Goal: Task Accomplishment & Management: Manage account settings

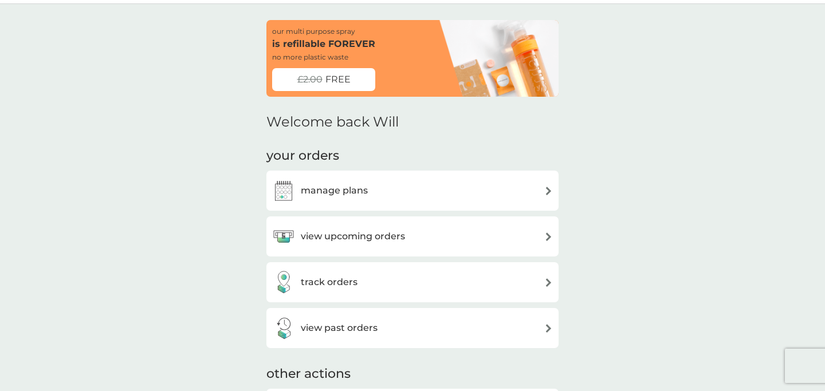
click at [360, 202] on div "manage plans" at bounding box center [320, 190] width 96 height 23
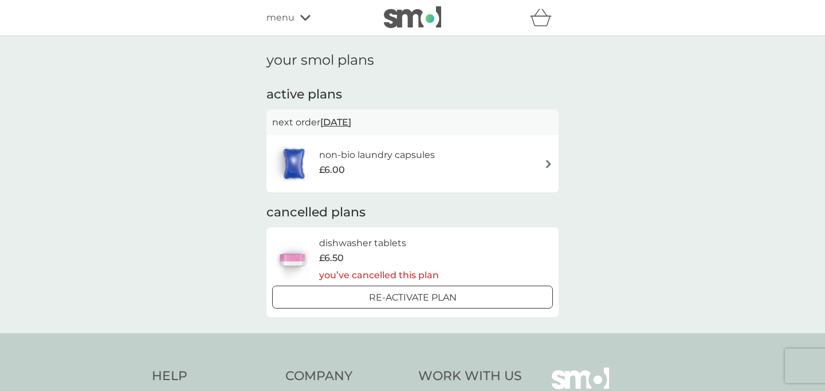
click at [465, 163] on div "non-bio laundry capsules £6.00" at bounding box center [412, 164] width 281 height 40
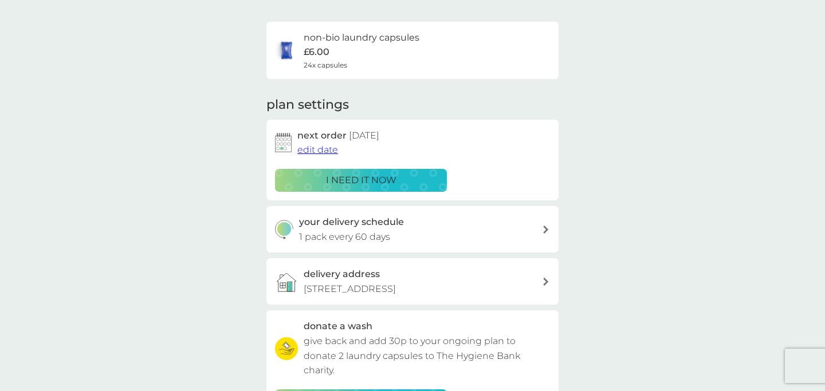
scroll to position [89, 0]
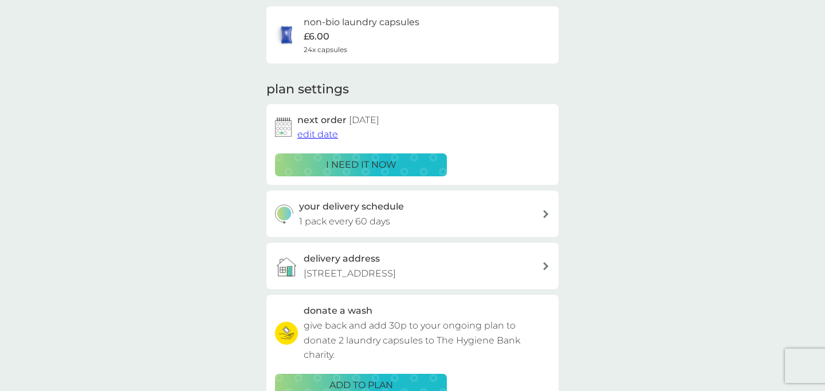
click at [390, 273] on p "[STREET_ADDRESS]" at bounding box center [350, 273] width 92 height 15
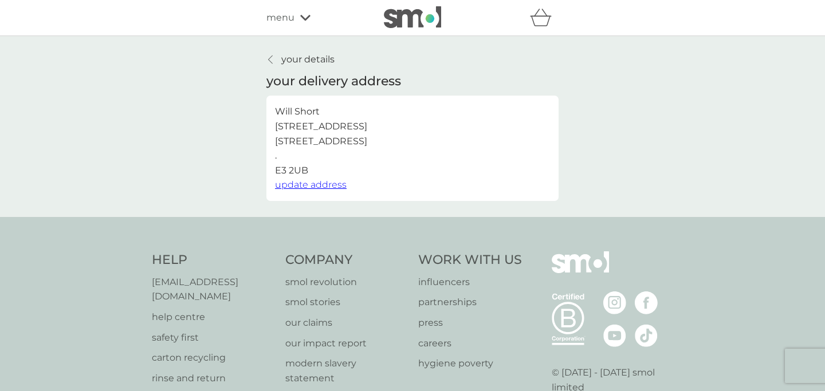
click at [342, 186] on span "update address" at bounding box center [311, 184] width 72 height 11
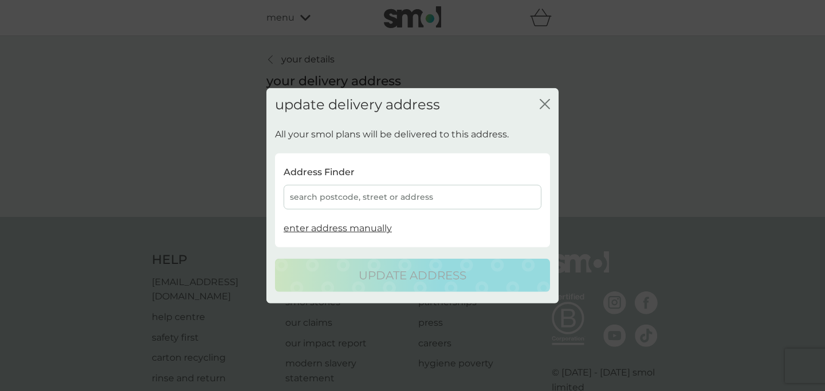
click at [358, 199] on div "search postcode, street or address" at bounding box center [413, 197] width 258 height 25
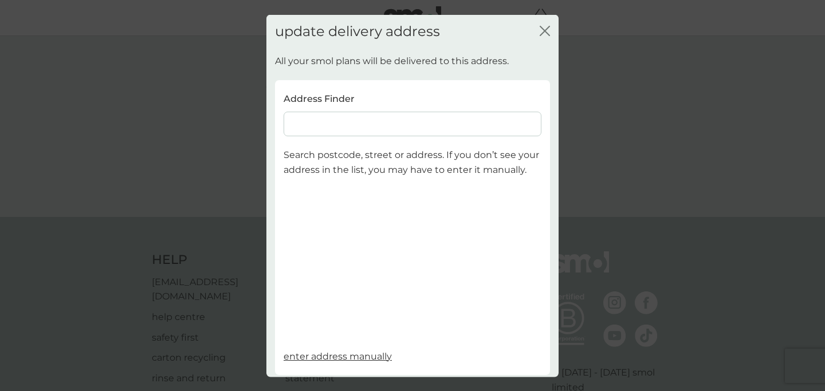
click at [310, 130] on input at bounding box center [413, 124] width 258 height 25
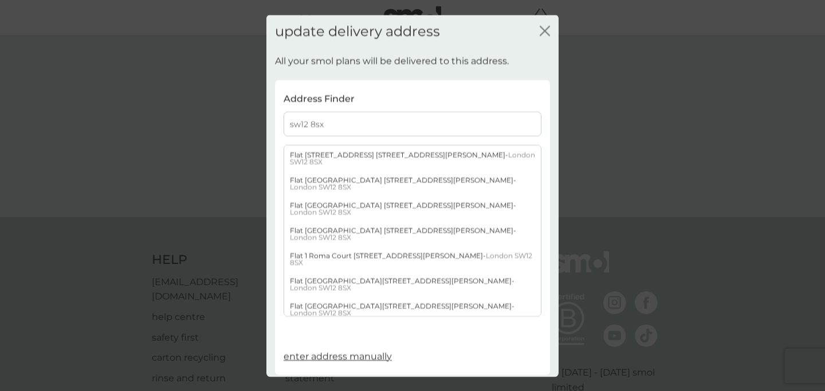
scroll to position [249, 0]
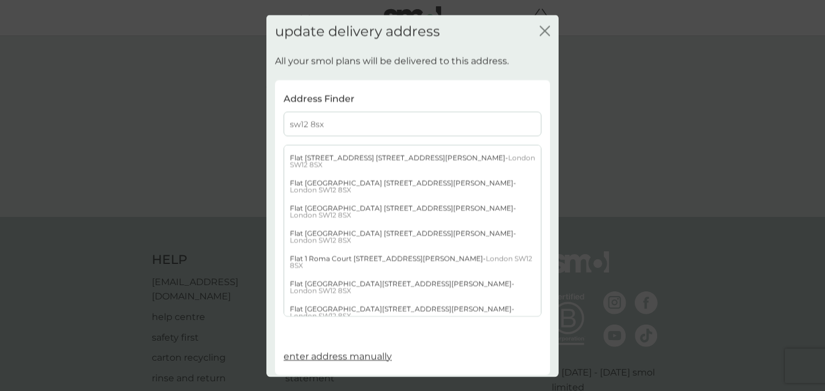
type input "sw12 8sx"
click at [340, 300] on div "Flat [GEOGRAPHIC_DATA][STREET_ADDRESS][PERSON_NAME]" at bounding box center [412, 312] width 257 height 25
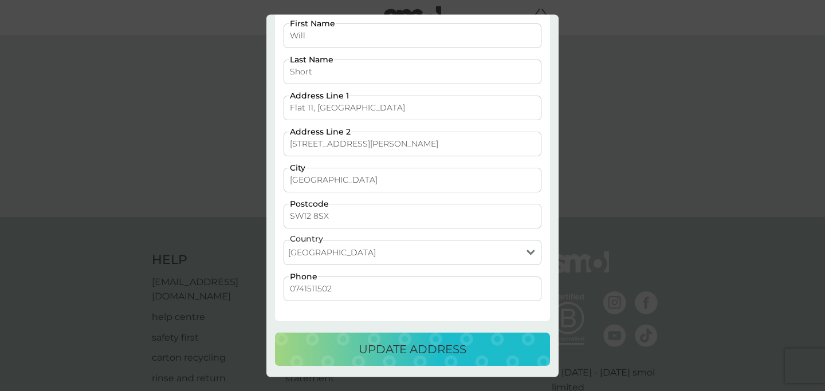
scroll to position [68, 0]
click at [395, 353] on p "update address" at bounding box center [413, 349] width 108 height 18
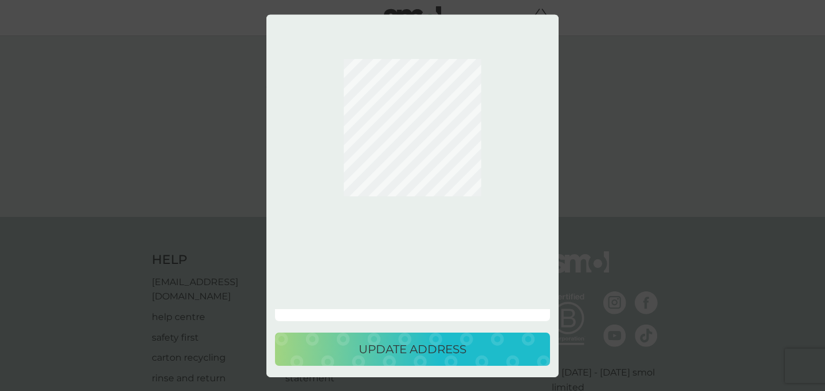
scroll to position [0, 0]
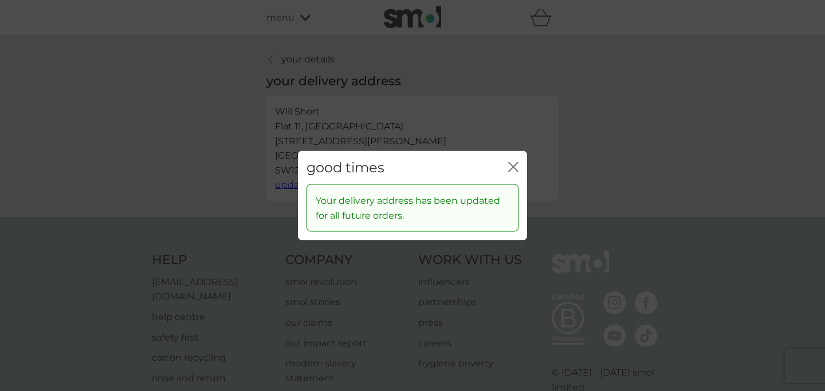
click at [512, 166] on icon "close" at bounding box center [511, 166] width 5 height 9
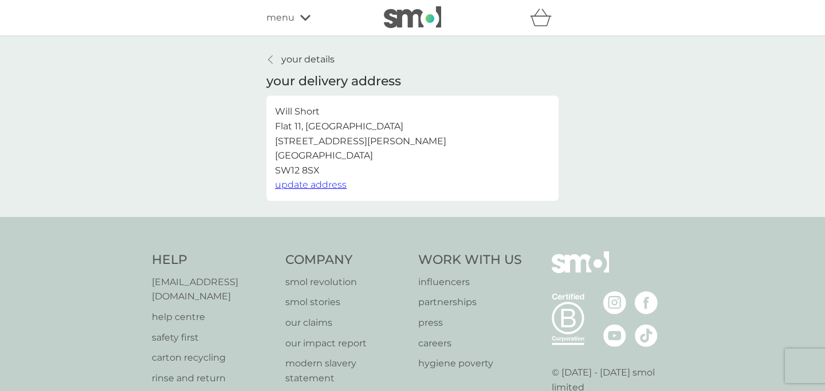
click at [279, 22] on span "menu" at bounding box center [280, 17] width 28 height 15
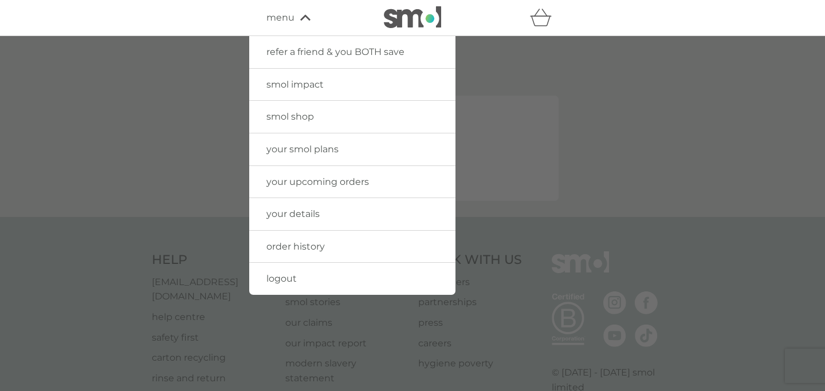
click at [175, 36] on div at bounding box center [412, 231] width 825 height 391
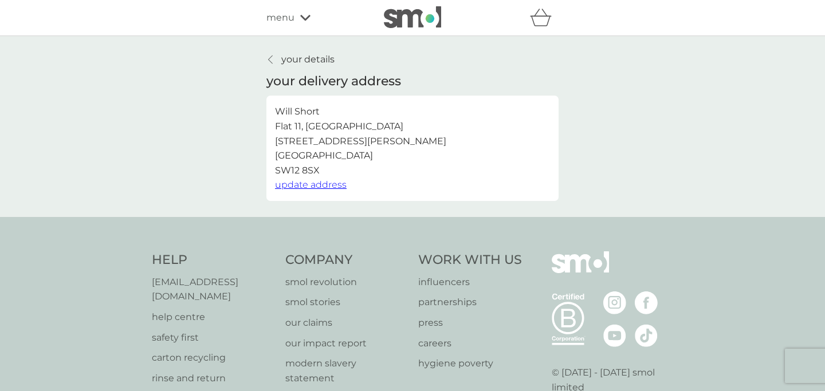
click at [291, 52] on p "your details" at bounding box center [307, 59] width 53 height 15
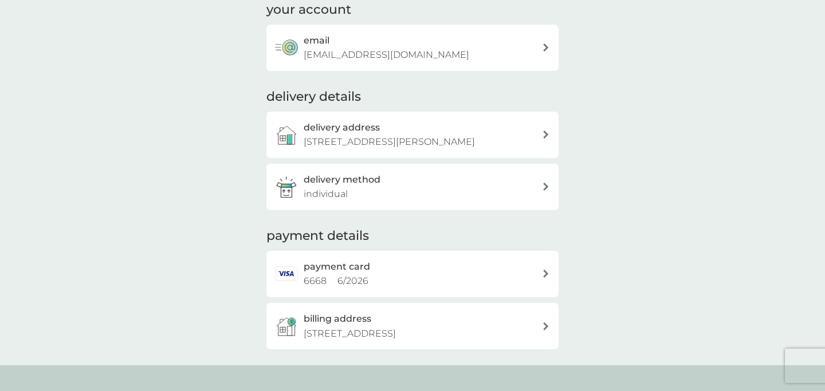
scroll to position [69, 0]
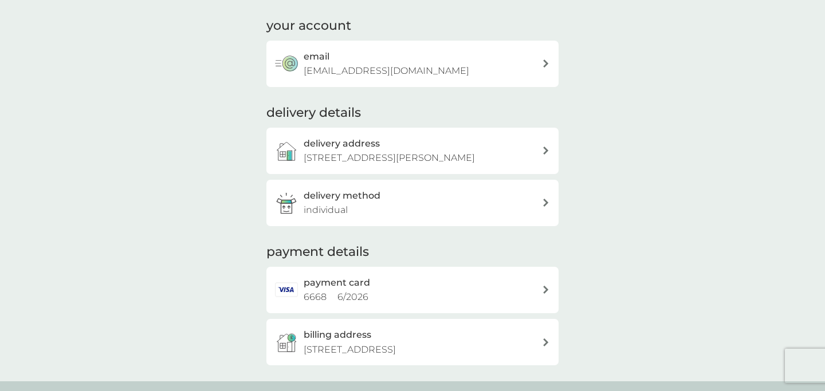
click at [395, 51] on div "email [EMAIL_ADDRESS][DOMAIN_NAME]" at bounding box center [423, 63] width 238 height 29
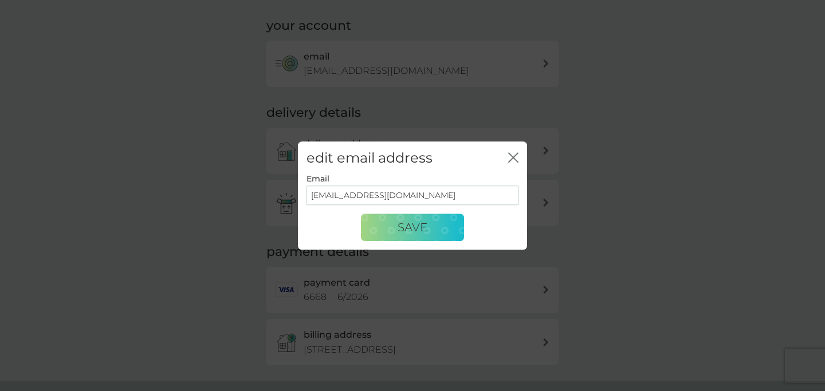
drag, startPoint x: 447, startPoint y: 197, endPoint x: 253, endPoint y: 195, distance: 193.7
click at [253, 195] on div "edit email address close Email [EMAIL_ADDRESS][DOMAIN_NAME] Save" at bounding box center [412, 195] width 825 height 391
type input "[EMAIL_ADDRESS][DOMAIN_NAME]"
click at [398, 234] on button "Save" at bounding box center [412, 228] width 103 height 28
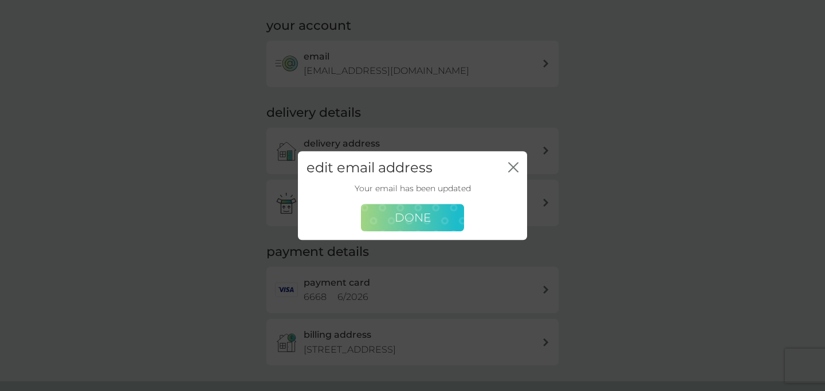
click at [442, 206] on button "Done" at bounding box center [412, 219] width 103 height 28
